Goal: Check status: Check status

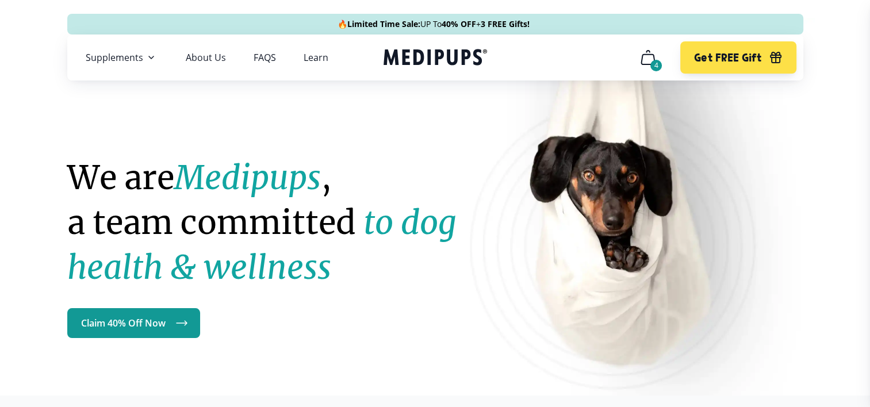
click at [655, 63] on div "4" at bounding box center [657, 66] width 12 height 12
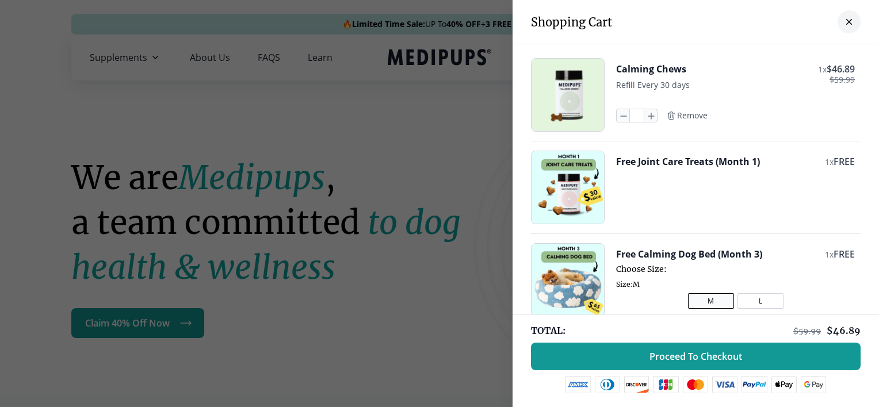
click at [842, 20] on div "Close dialog ONE-TIME DISCOUNT EXTRA 5% OFF Get an extra 5% off our #1 selling,…" at bounding box center [439, 203] width 879 height 407
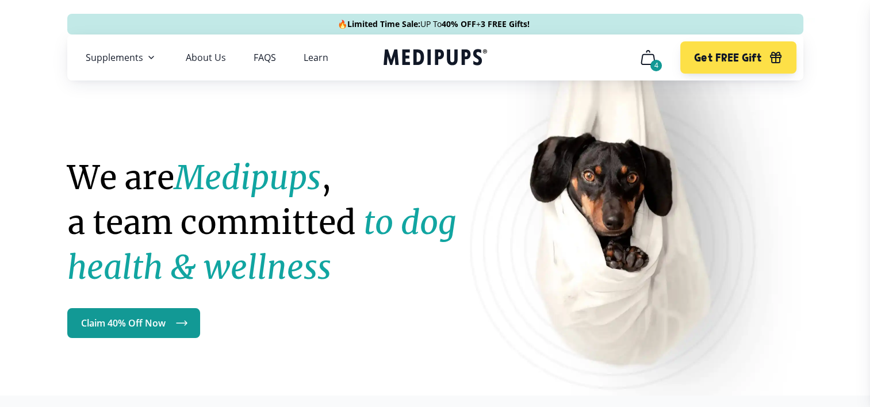
click at [425, 55] on icon "Medipups" at bounding box center [436, 57] width 104 height 21
click at [649, 55] on icon "cart" at bounding box center [648, 57] width 18 height 18
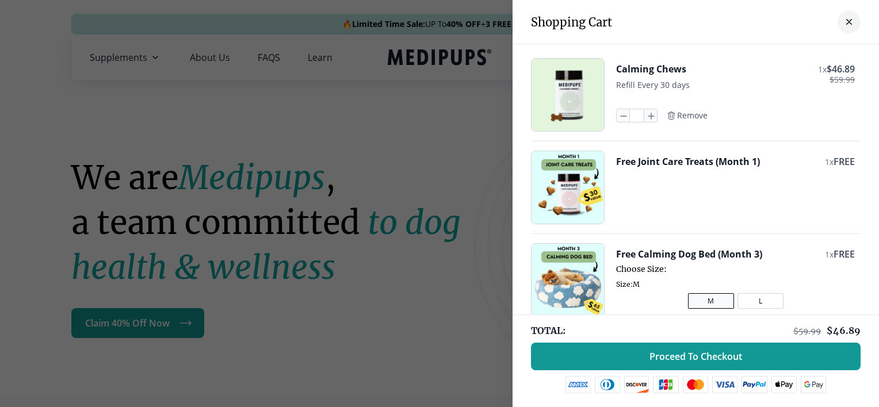
click at [847, 21] on icon "close-cart" at bounding box center [849, 22] width 5 height 5
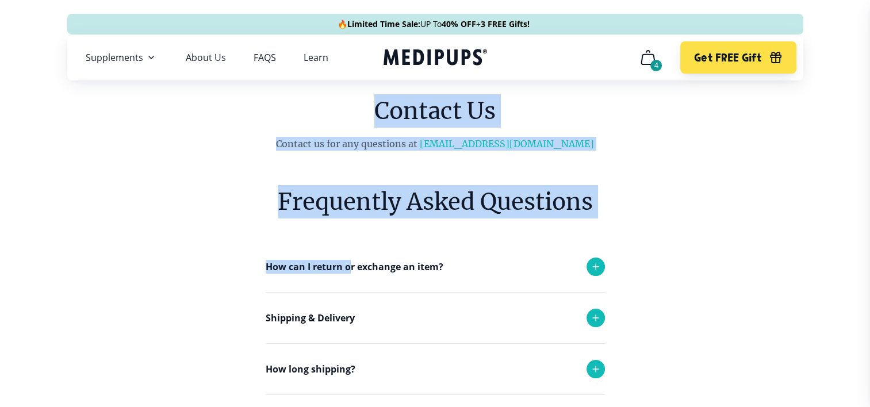
drag, startPoint x: 0, startPoint y: 0, endPoint x: 362, endPoint y: 288, distance: 462.6
click at [362, 288] on main "Contact Us Contact us for any questions at support@medipups.com Frequently Aske…" at bounding box center [435, 389] width 870 height 591
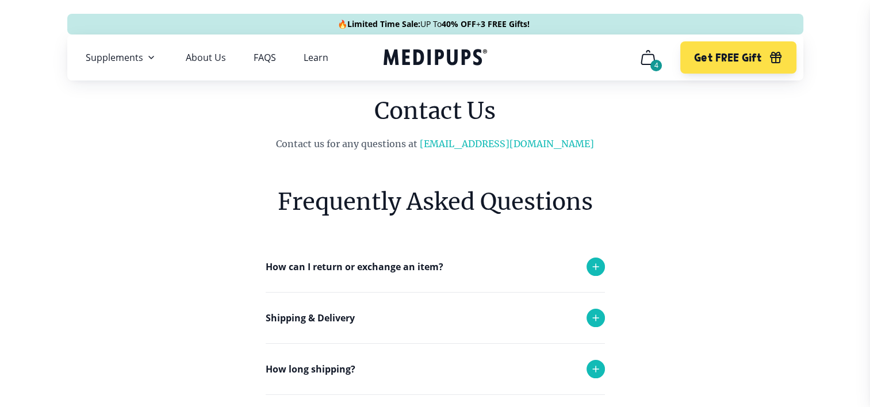
click at [710, 241] on main "Contact Us Contact us for any questions at support@medipups.com Frequently Aske…" at bounding box center [435, 389] width 870 height 591
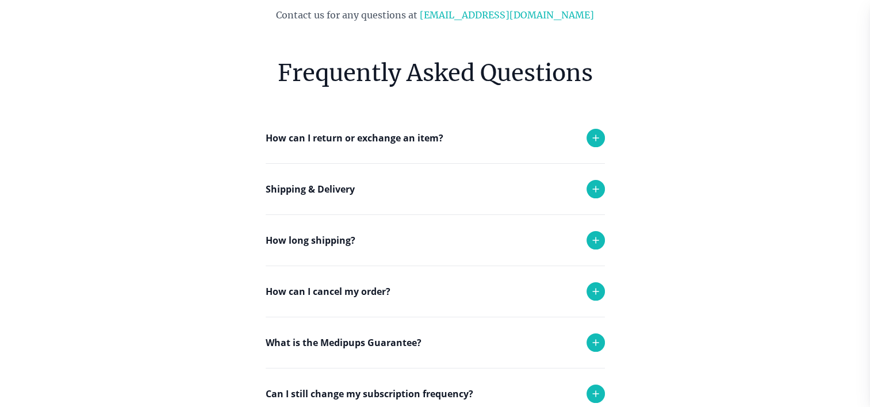
scroll to position [138, 0]
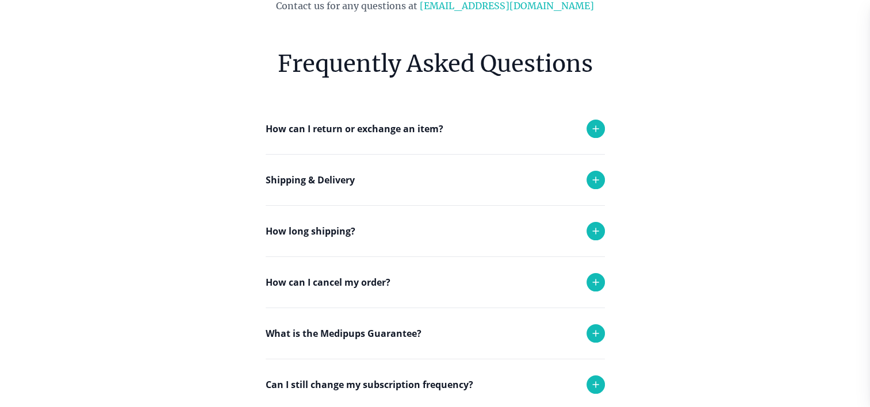
click at [596, 380] on icon at bounding box center [596, 385] width 14 height 14
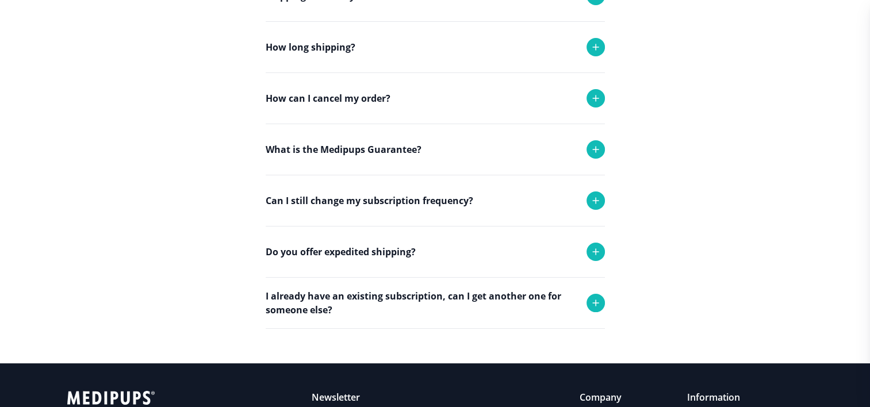
scroll to position [361, 0]
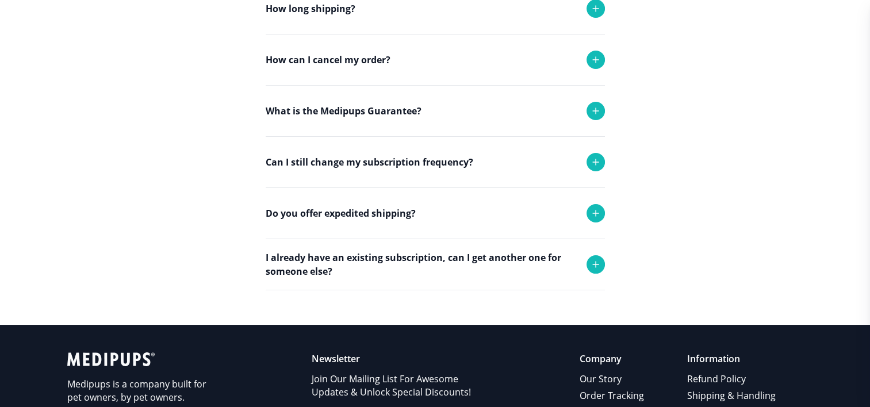
click at [590, 162] on icon at bounding box center [596, 162] width 14 height 14
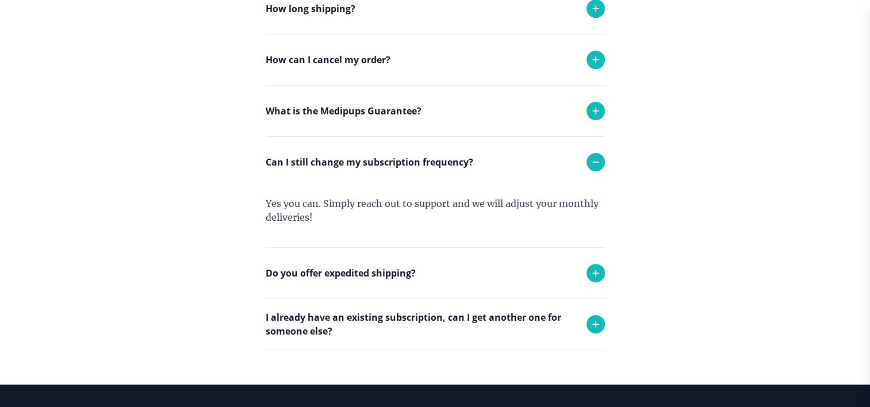
click at [591, 55] on icon at bounding box center [596, 60] width 14 height 14
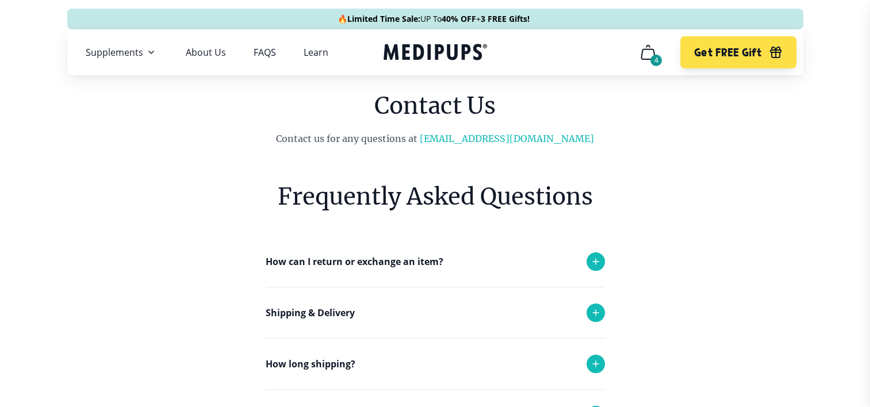
scroll to position [0, 0]
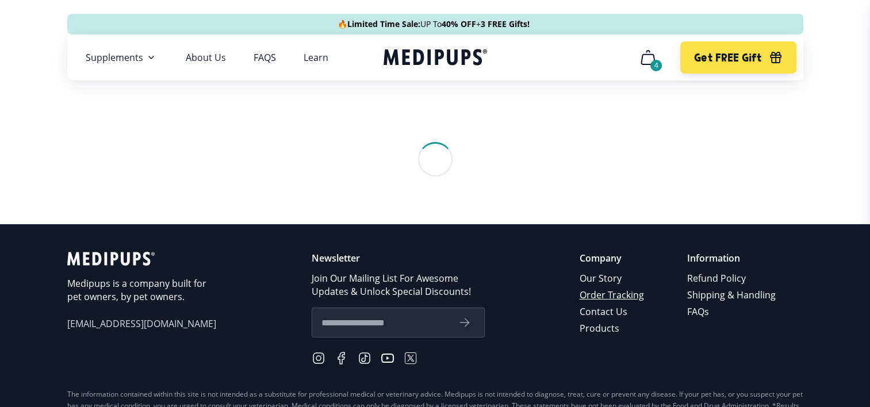
click at [621, 292] on link "Order Tracking" at bounding box center [613, 295] width 66 height 17
